Goal: Navigation & Orientation: Find specific page/section

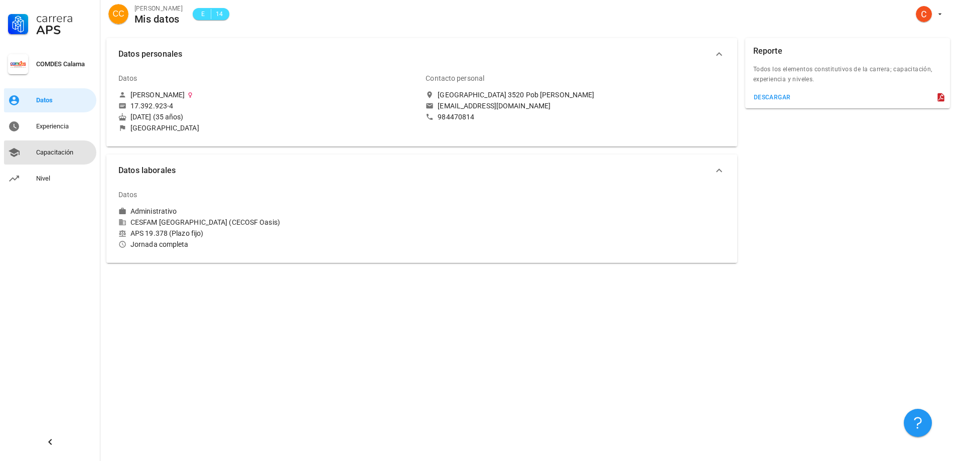
click at [48, 151] on div "Capacitación" at bounding box center [64, 153] width 56 height 8
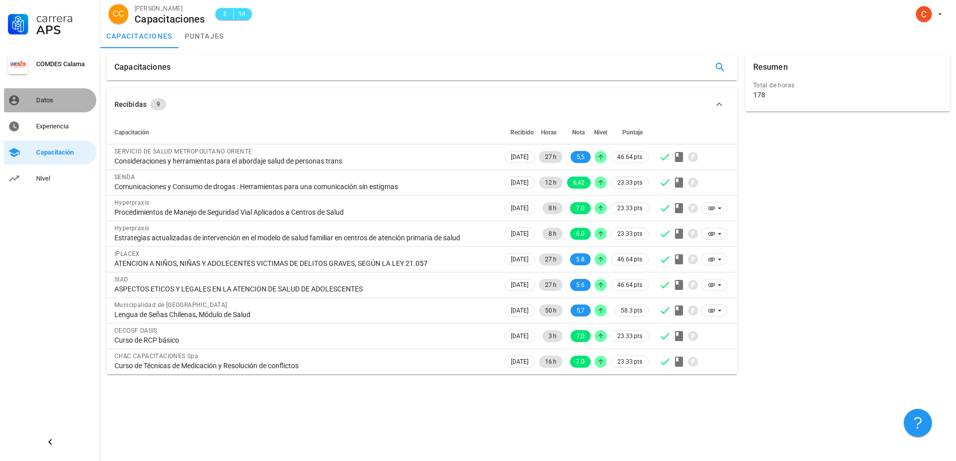
click at [45, 100] on div "Datos" at bounding box center [64, 100] width 56 height 8
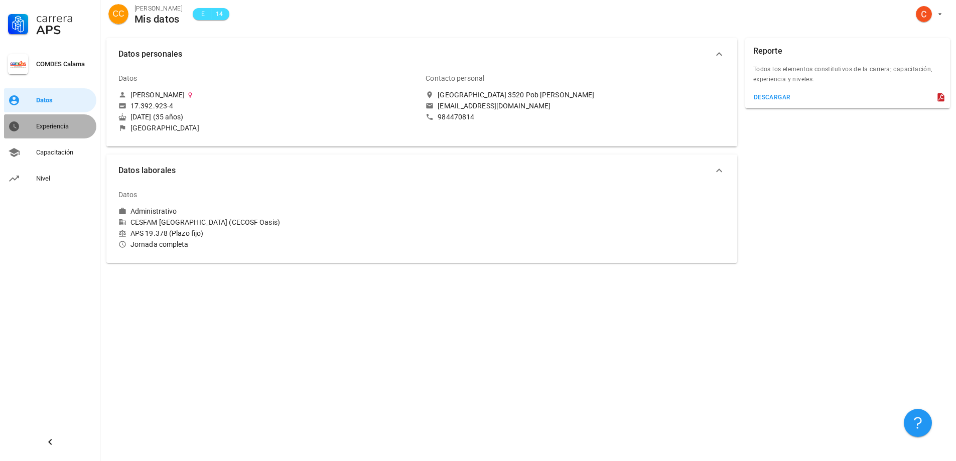
click at [43, 124] on div "Experiencia" at bounding box center [64, 127] width 56 height 8
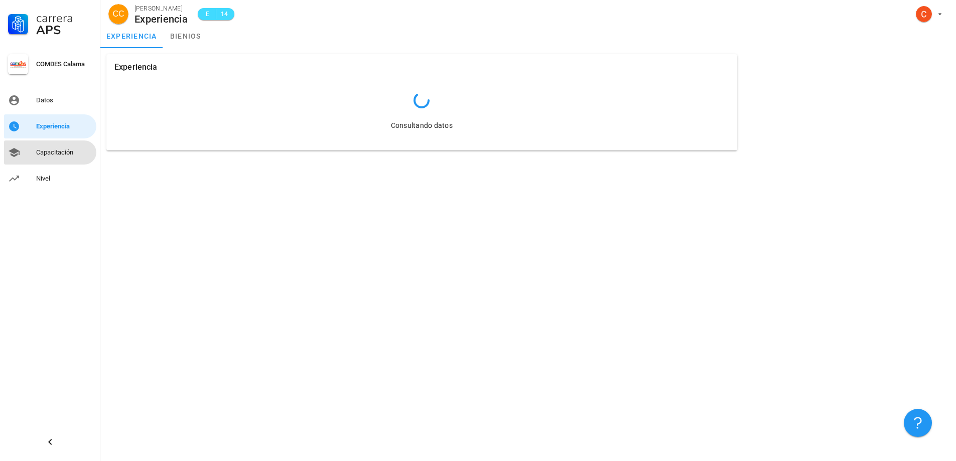
click at [44, 146] on div "Capacitación" at bounding box center [64, 153] width 56 height 16
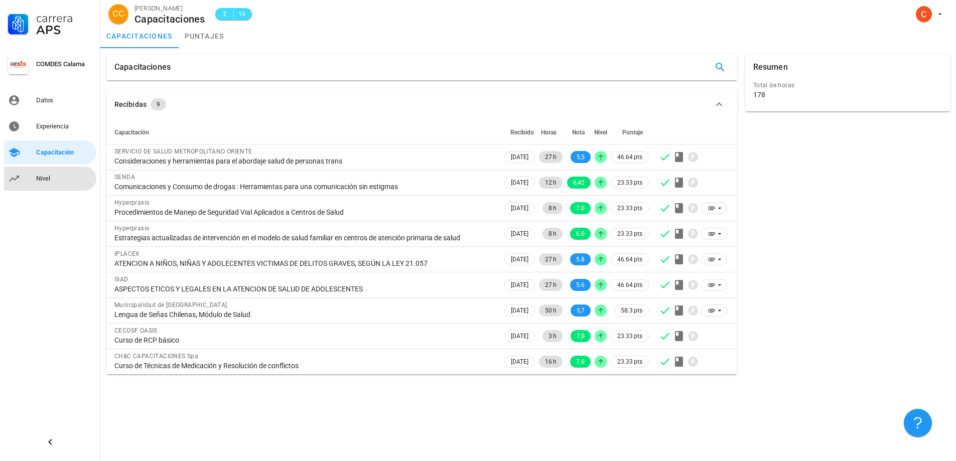
click at [47, 181] on div "Nivel" at bounding box center [64, 179] width 56 height 8
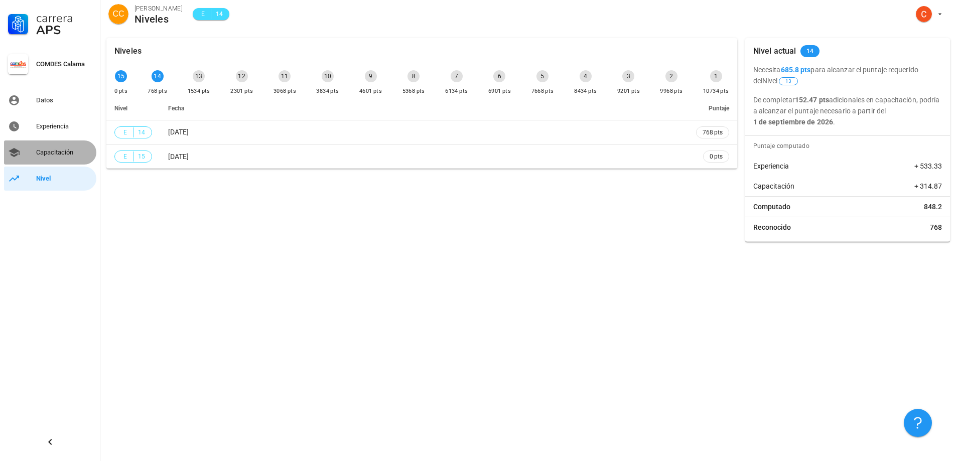
click at [71, 156] on div "Capacitación" at bounding box center [64, 153] width 56 height 8
